Goal: Find specific page/section: Find specific page/section

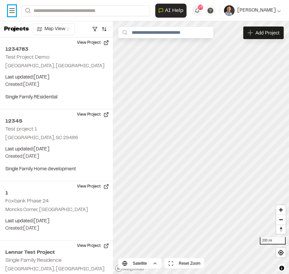
click at [13, 13] on icon at bounding box center [12, 11] width 8 height 8
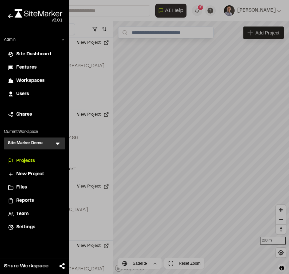
click at [32, 55] on span "Site Dashboard" at bounding box center [33, 54] width 35 height 7
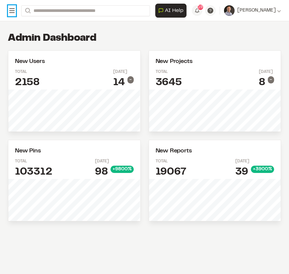
click at [15, 8] on icon at bounding box center [12, 11] width 8 height 8
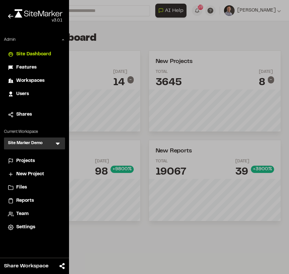
click at [33, 156] on li "Projects" at bounding box center [34, 161] width 61 height 13
click at [33, 162] on span "Projects" at bounding box center [25, 160] width 19 height 7
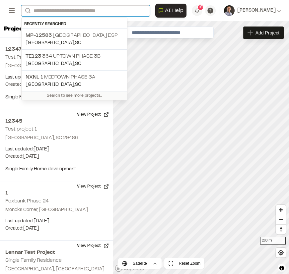
click at [103, 5] on input "Search" at bounding box center [85, 10] width 129 height 11
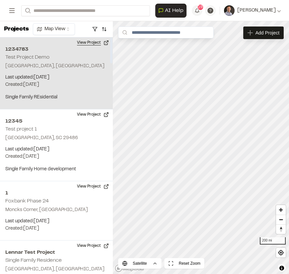
click at [86, 46] on button "View Project" at bounding box center [93, 42] width 40 height 11
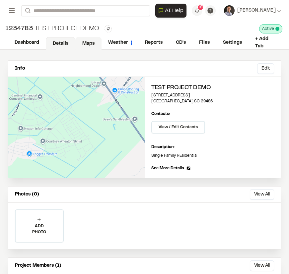
click at [92, 43] on link "Maps" at bounding box center [88, 43] width 26 height 13
click at [9, 12] on icon at bounding box center [12, 11] width 8 height 8
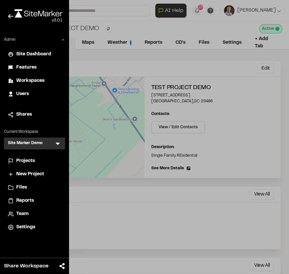
click at [238, 46] on div at bounding box center [144, 137] width 289 height 274
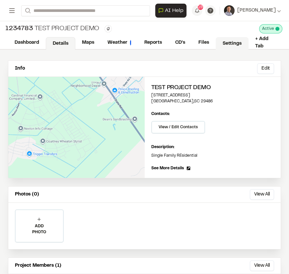
click at [234, 44] on link "Settings" at bounding box center [231, 43] width 33 height 13
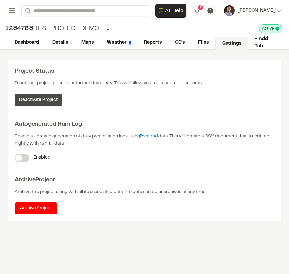
click at [55, 97] on button "Deactivate Project" at bounding box center [38, 100] width 47 height 13
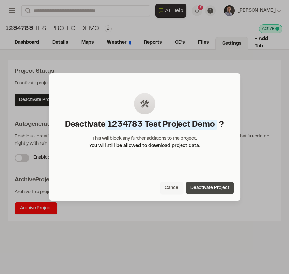
click at [222, 191] on button "Deactivate Project" at bounding box center [209, 188] width 47 height 13
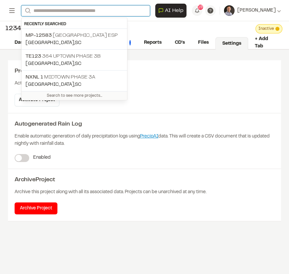
click at [116, 8] on input "Search" at bounding box center [85, 10] width 129 height 11
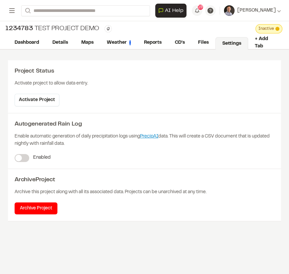
click at [71, 54] on p "TE123 364 Uptown Phase 3B" at bounding box center [74, 56] width 97 height 8
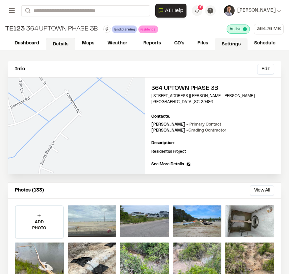
click at [234, 48] on link "Settings" at bounding box center [230, 44] width 33 height 13
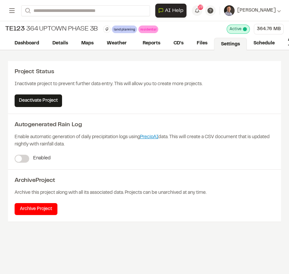
click at [20, 160] on span at bounding box center [18, 158] width 7 height 7
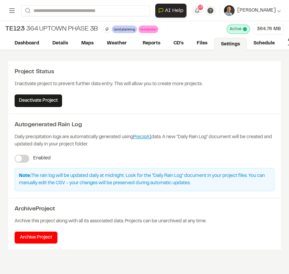
click at [14, 16] on div "**********" at bounding box center [144, 10] width 273 height 21
click at [12, 13] on rect at bounding box center [11, 12] width 5 height 1
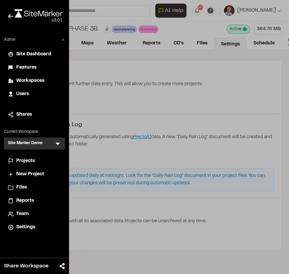
click at [85, 55] on div at bounding box center [144, 137] width 289 height 274
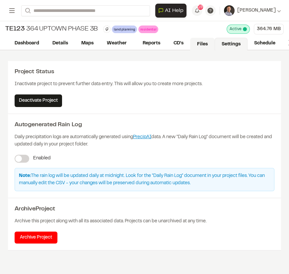
click at [197, 42] on link "Files" at bounding box center [202, 44] width 25 height 13
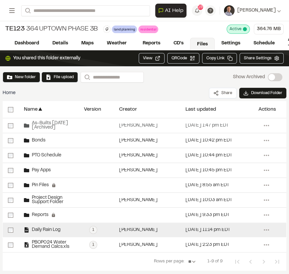
click at [40, 231] on span "Daily Rain Log" at bounding box center [44, 230] width 31 height 4
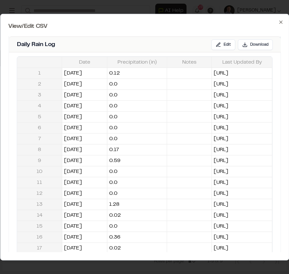
click at [282, 20] on icon "button" at bounding box center [280, 21] width 5 height 5
